Goal: Find contact information: Find contact information

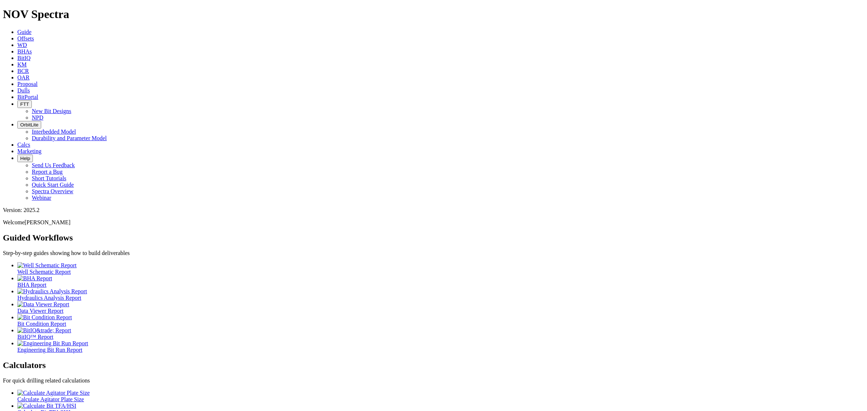
click at [34, 35] on link "Offsets" at bounding box center [25, 38] width 17 height 6
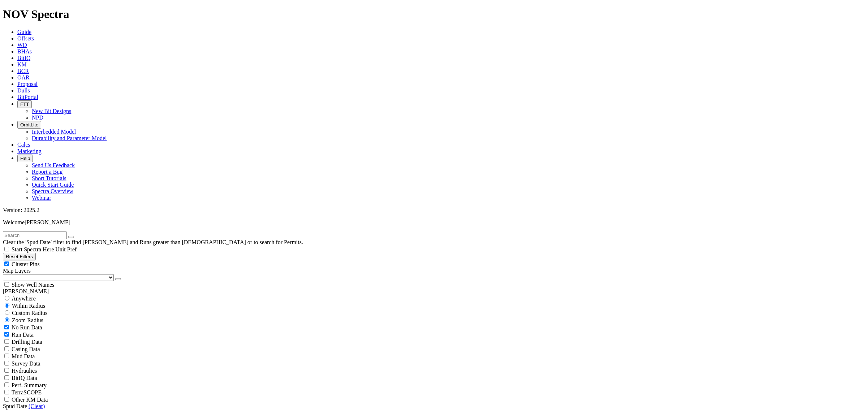
click at [17, 87] on icon at bounding box center [17, 90] width 0 height 6
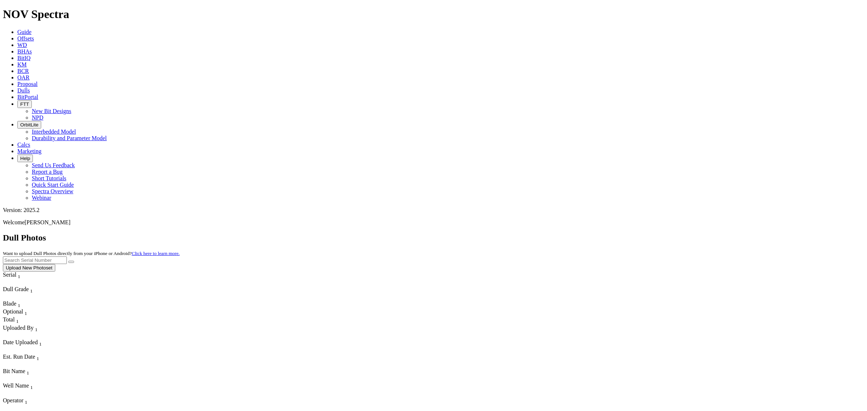
click at [67, 256] on input "text" at bounding box center [35, 260] width 64 height 8
type input "A320374"
click at [68, 261] on button "submit" at bounding box center [71, 262] width 6 height 2
